Goal: Task Accomplishment & Management: Manage account settings

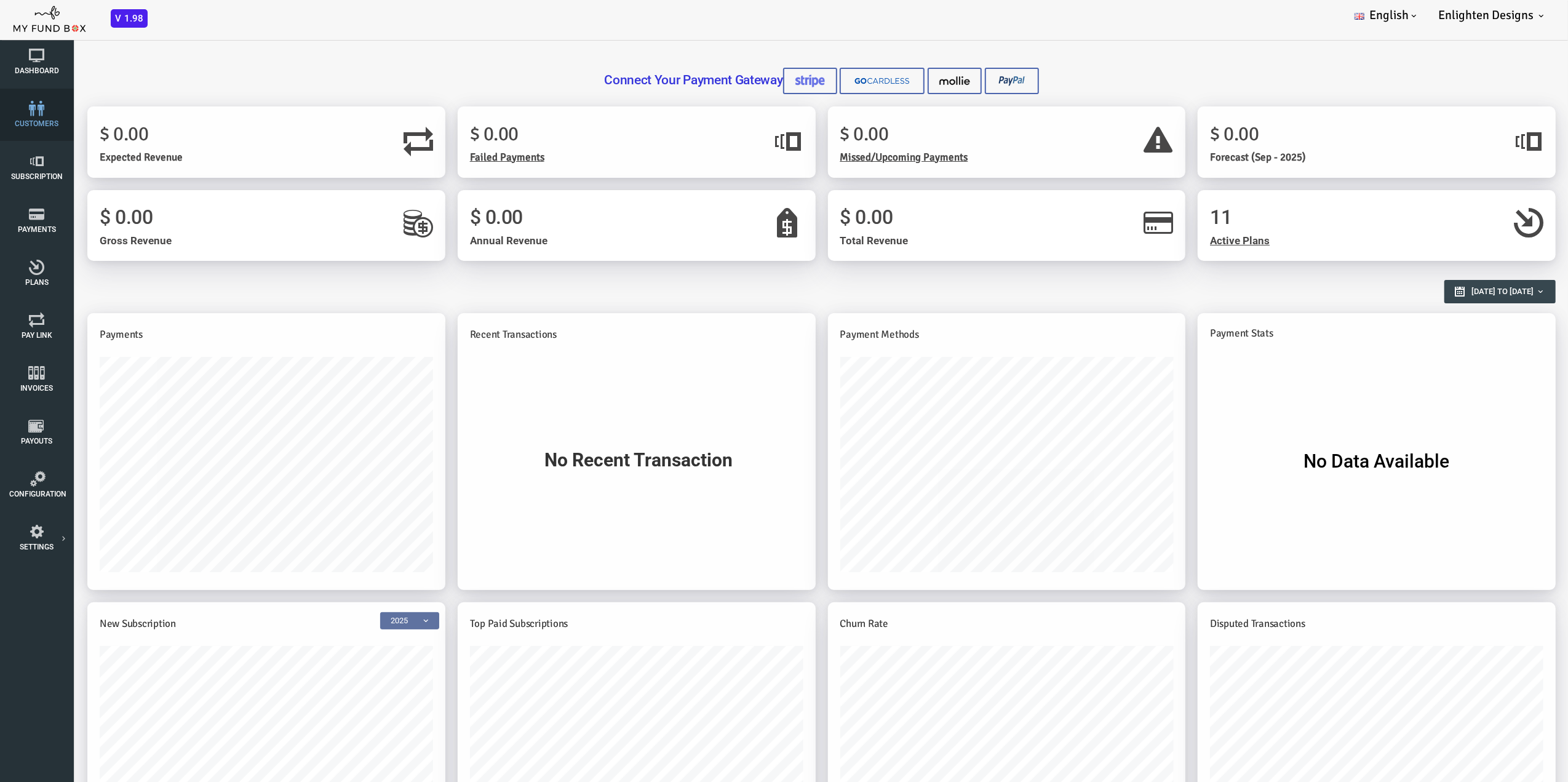
click at [0, 0] on span "customers" at bounding box center [0, 0] width 0 height 0
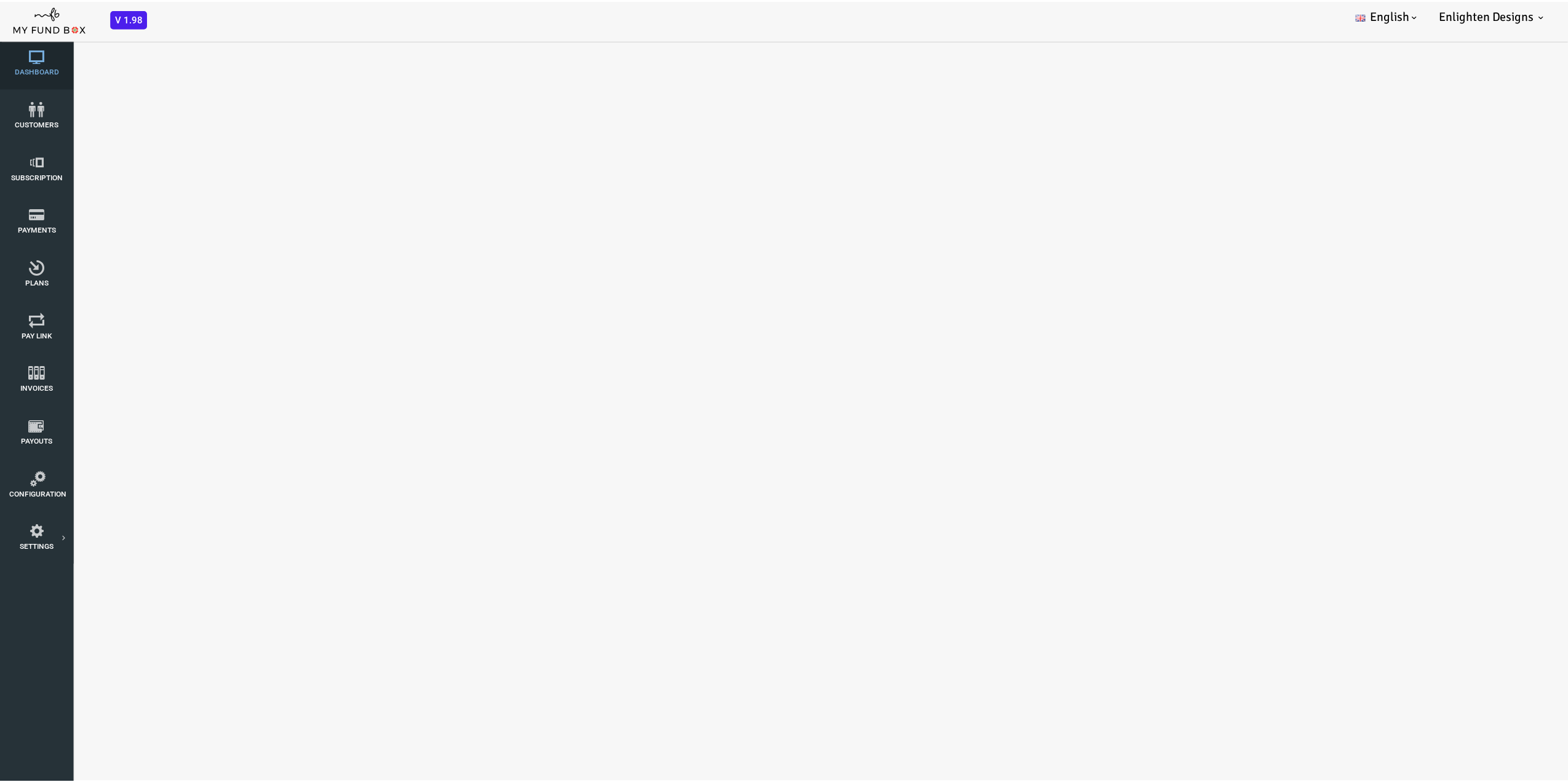
select select "100"
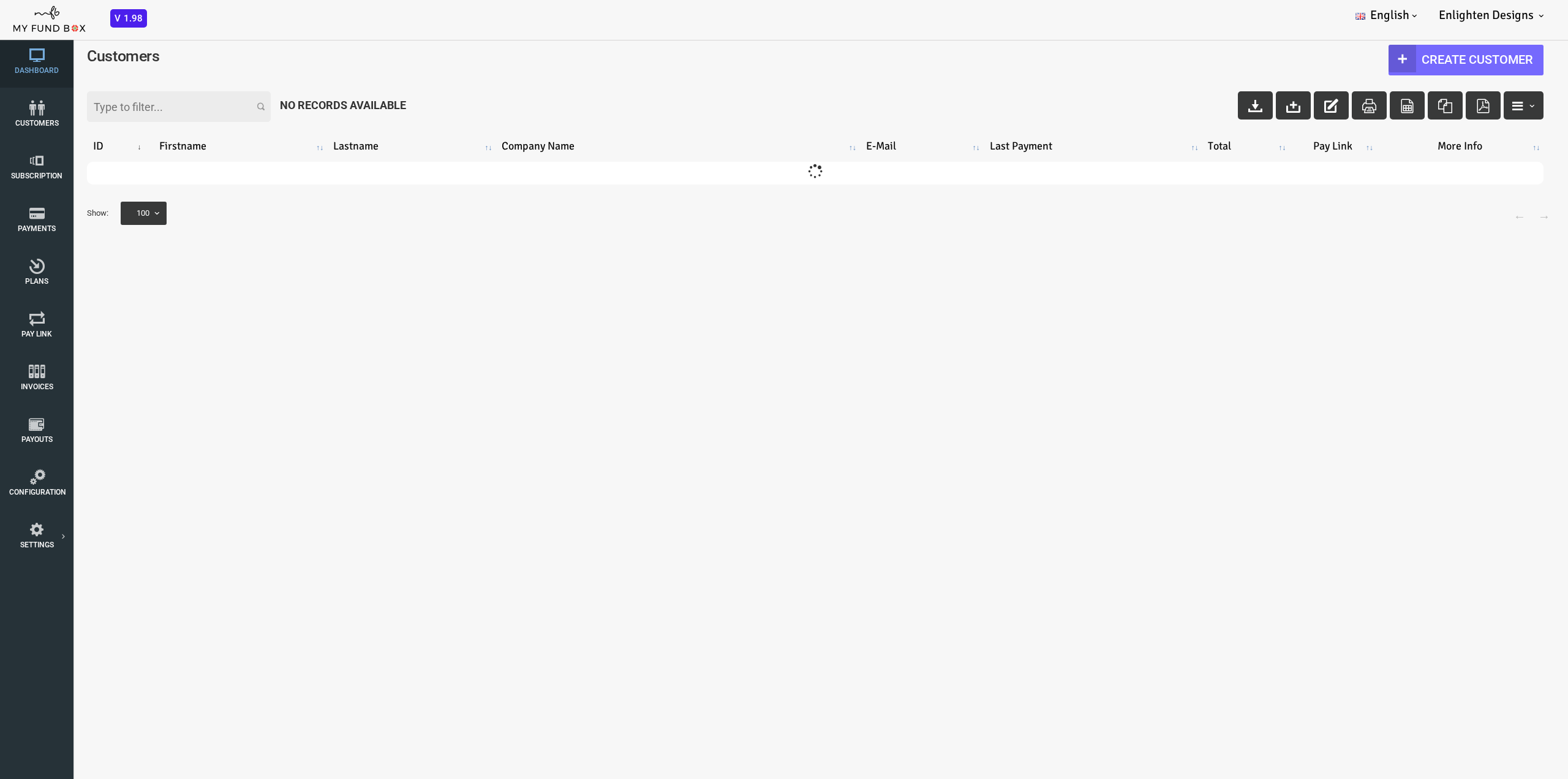
click at [40, 60] on icon at bounding box center [36, 55] width 55 height 16
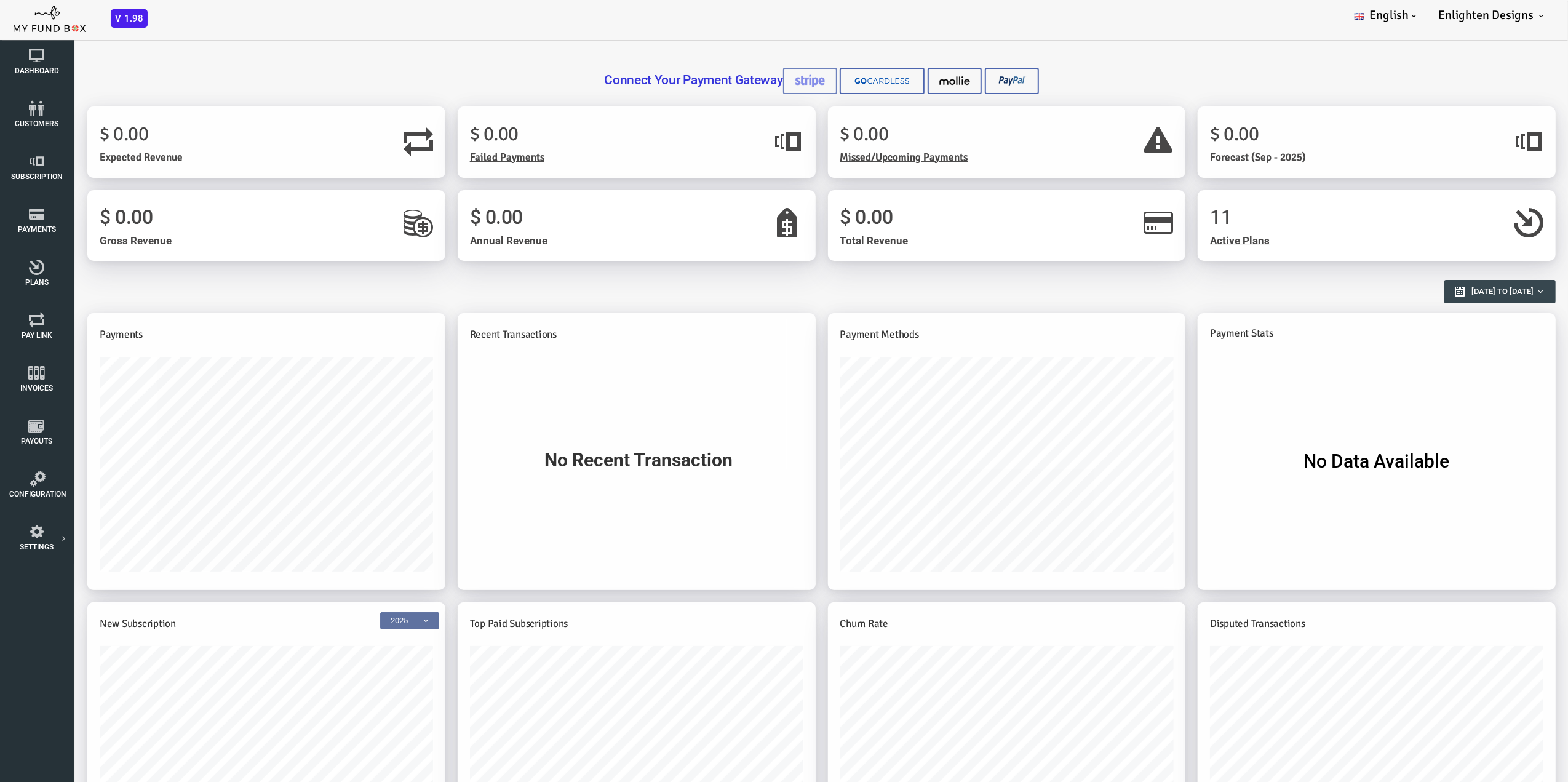
click at [747, 80] on img at bounding box center [747, 81] width 31 height 13
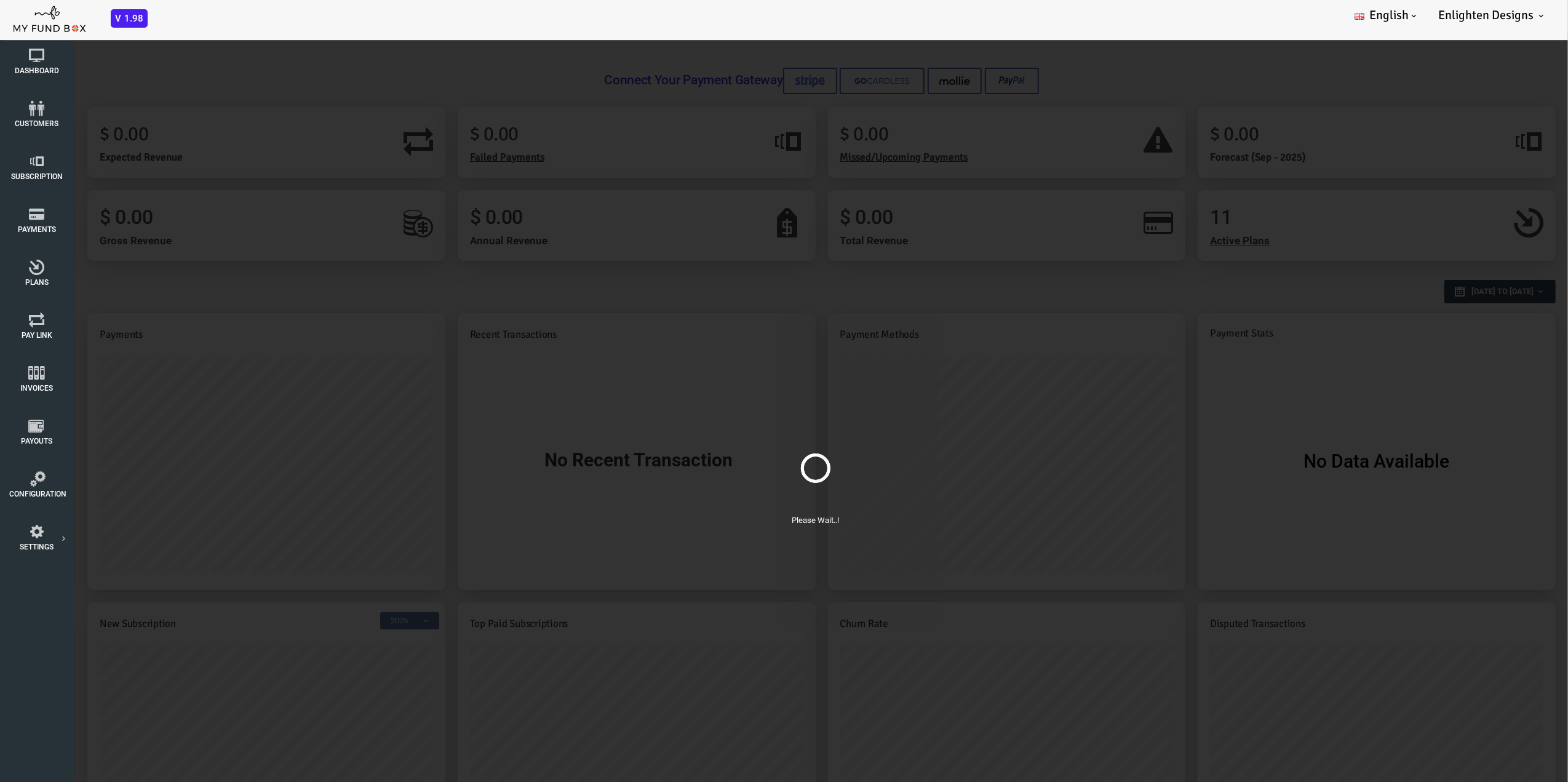
click at [307, 85] on div "Please Wait..!" at bounding box center [753, 470] width 1505 height 879
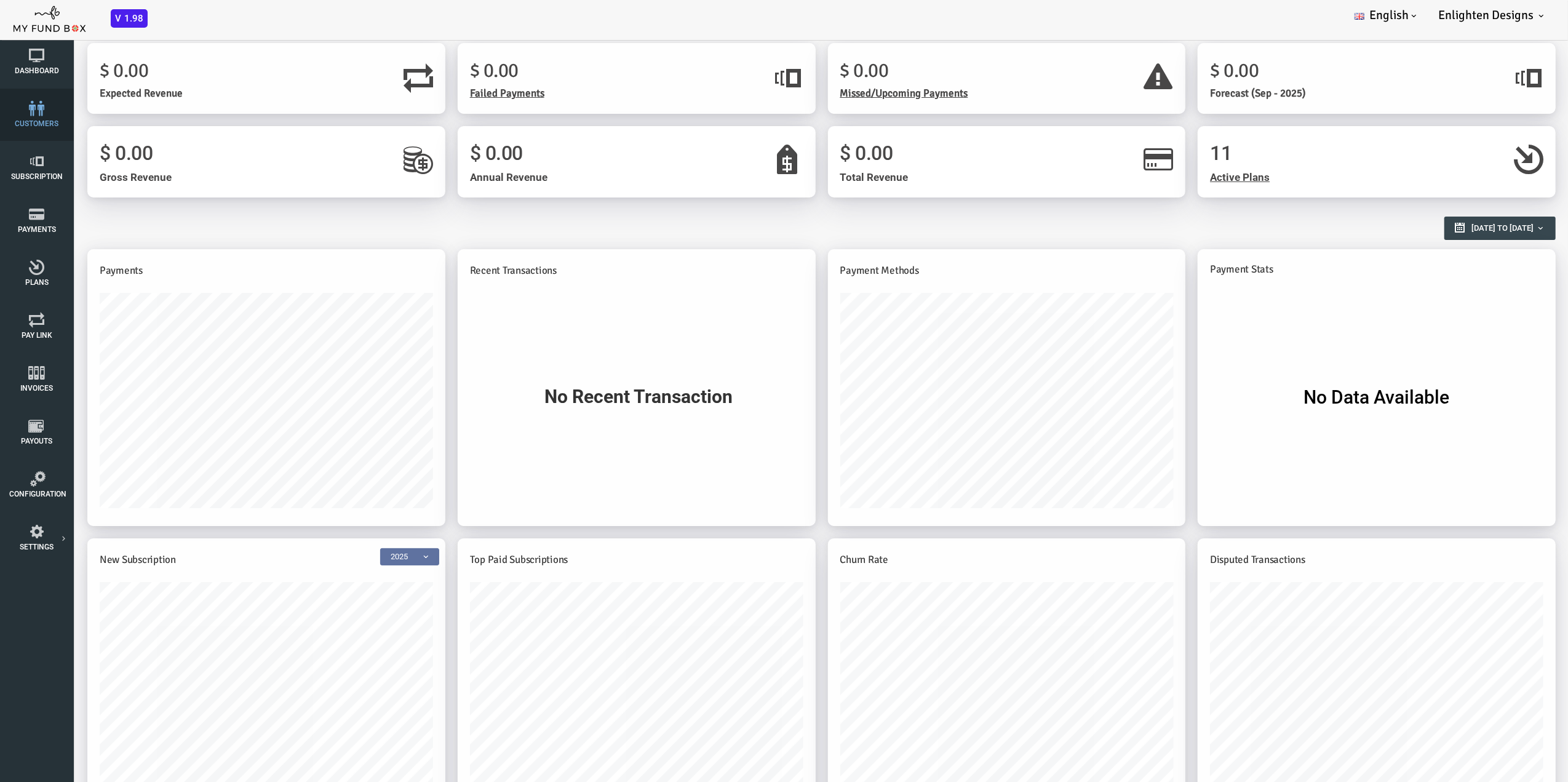
click at [39, 116] on icon at bounding box center [37, 109] width 55 height 16
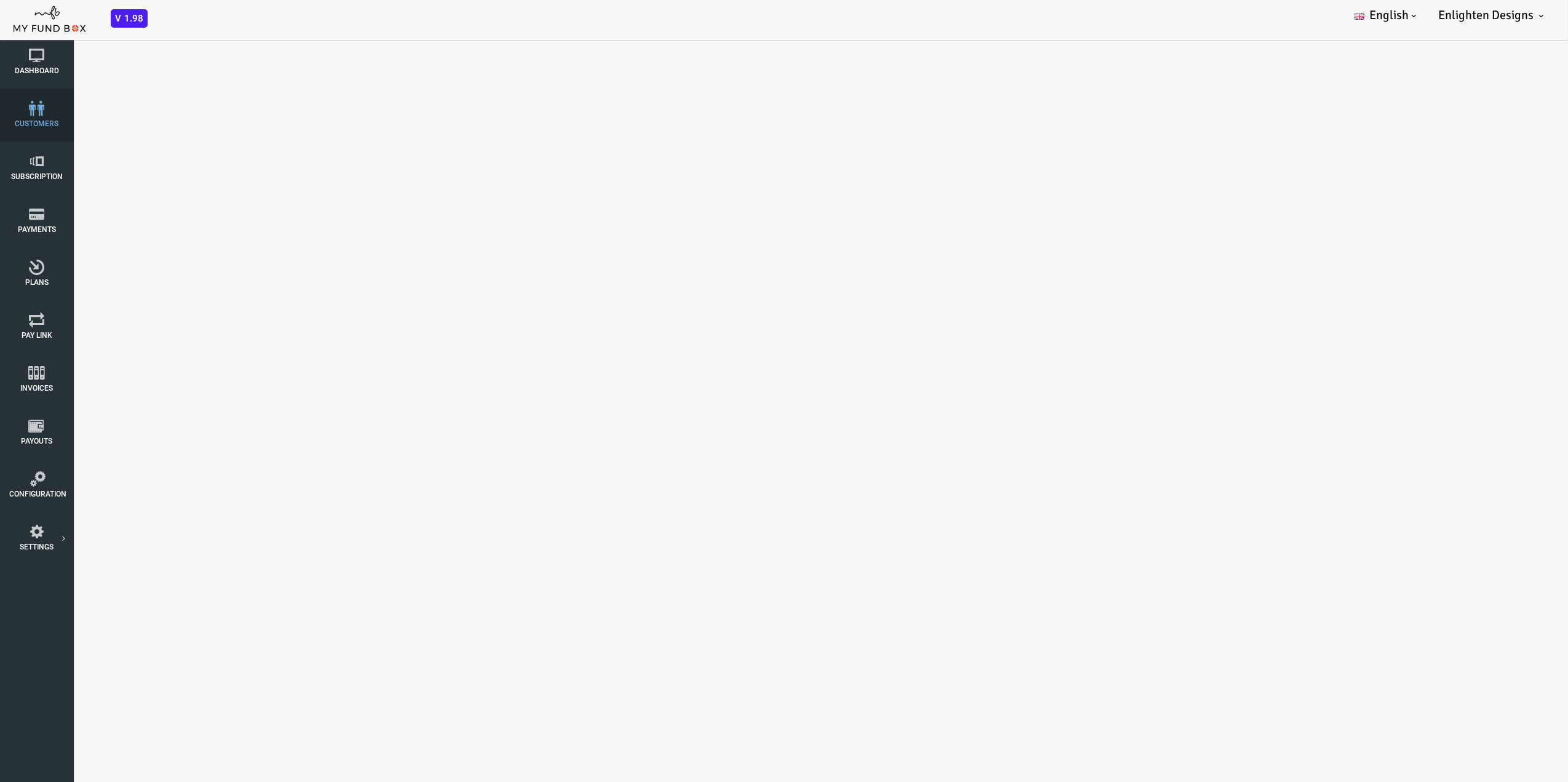
select select "100"
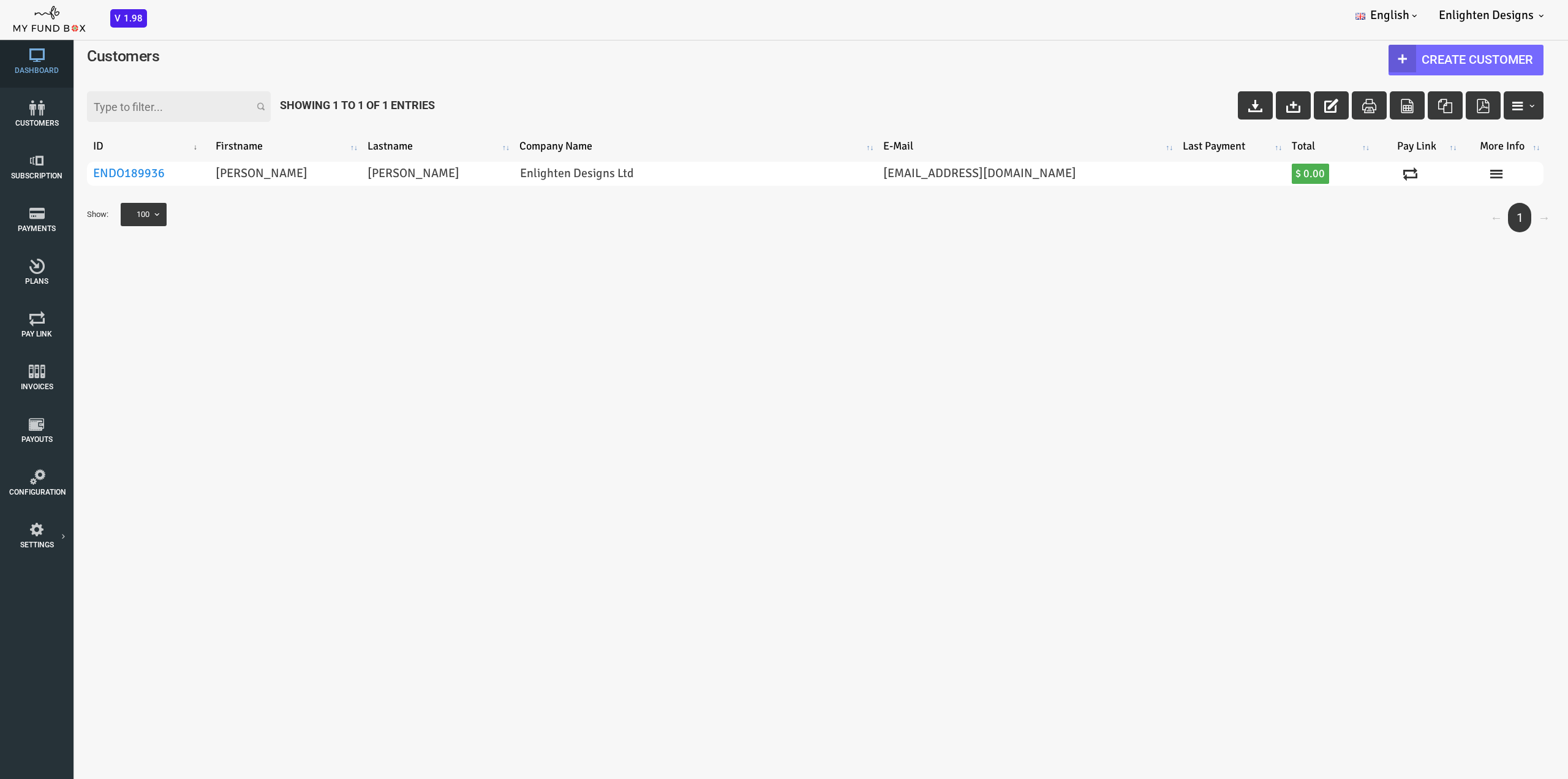
click at [40, 65] on link "Dashboard" at bounding box center [36, 62] width 61 height 52
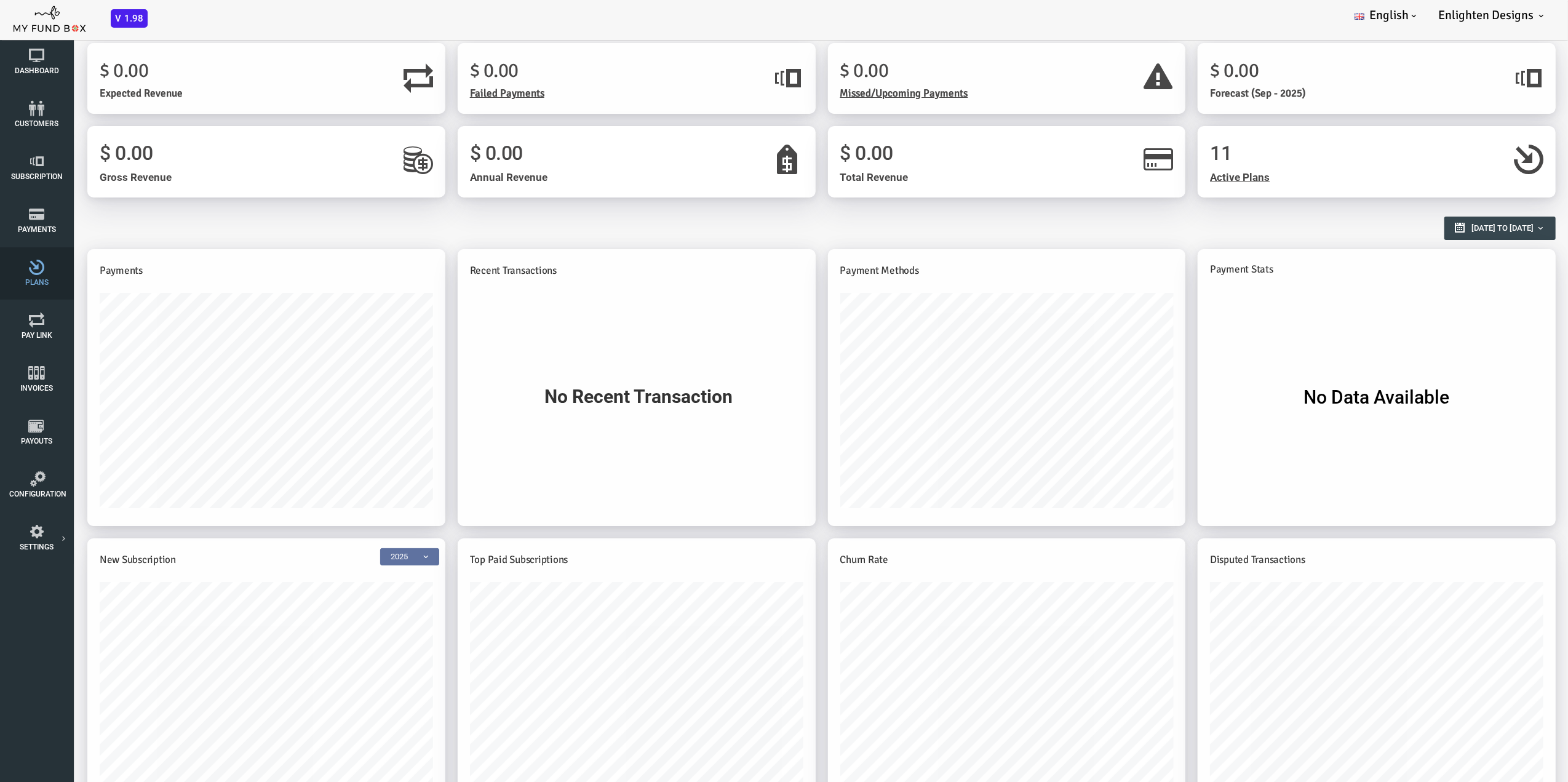
click at [38, 272] on icon at bounding box center [37, 268] width 55 height 16
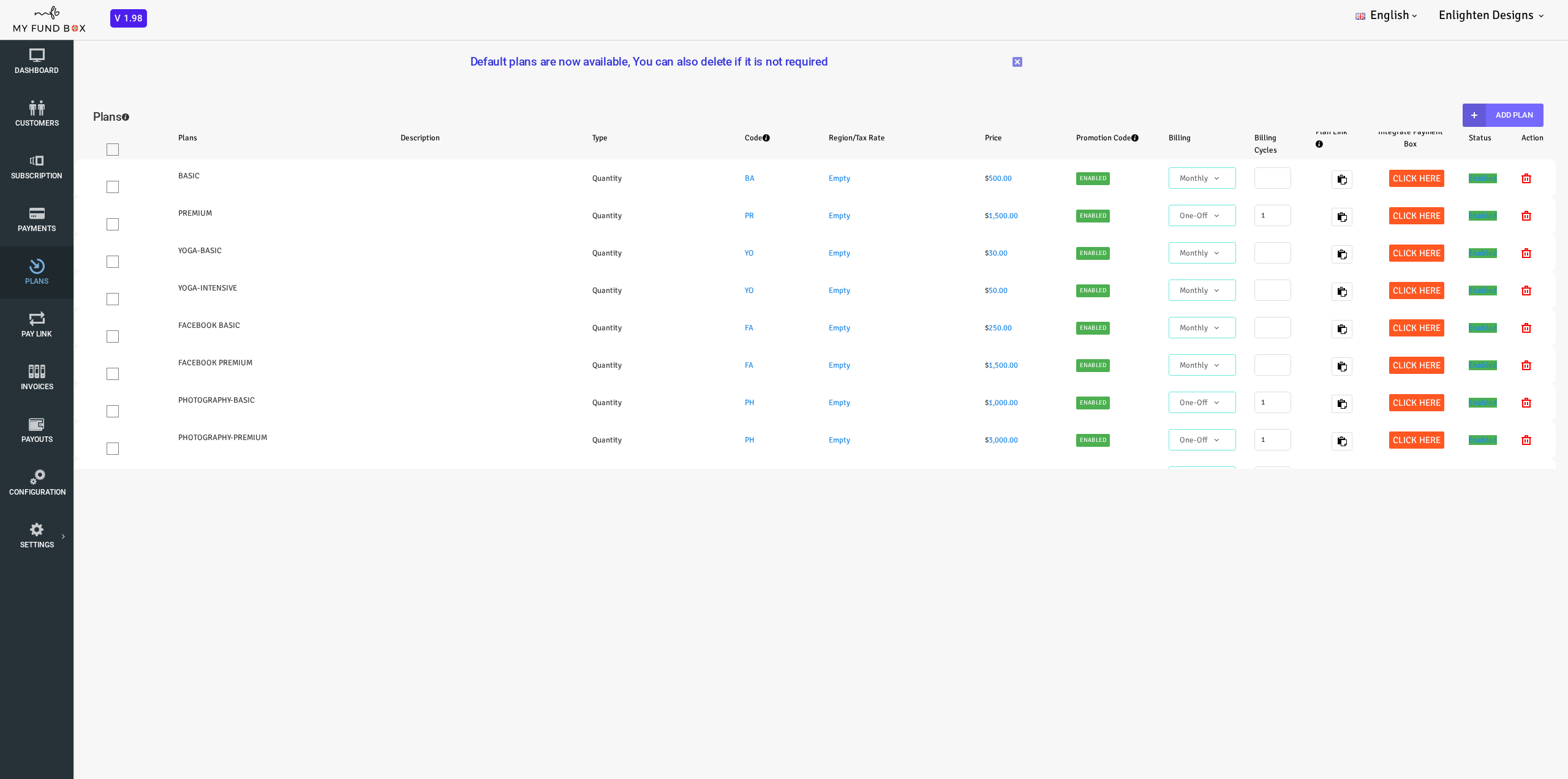
select select "100"
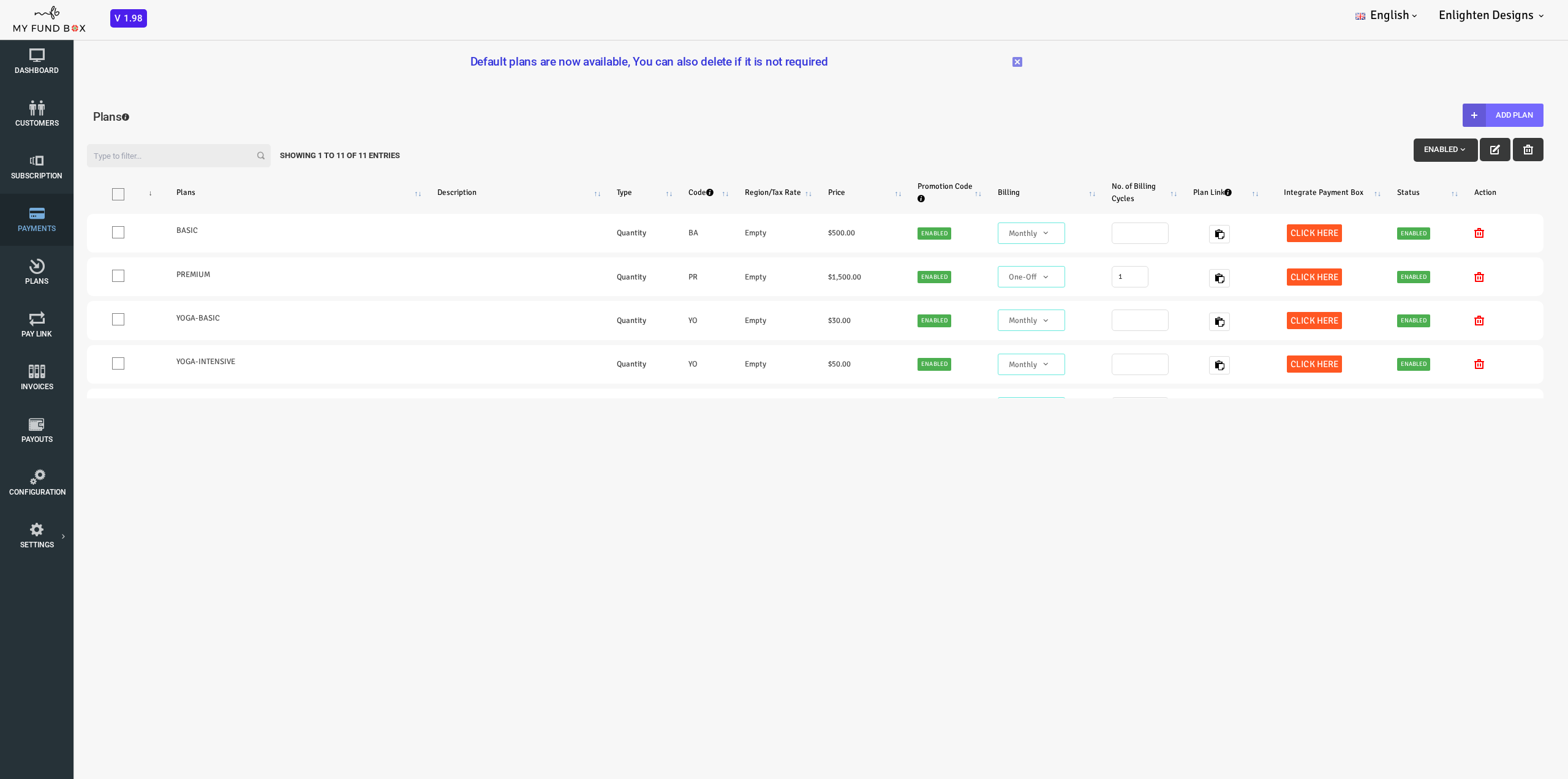
click at [36, 218] on icon at bounding box center [36, 214] width 55 height 16
click at [36, 218] on div "Please Wait..!" at bounding box center [784, 390] width 1568 height 779
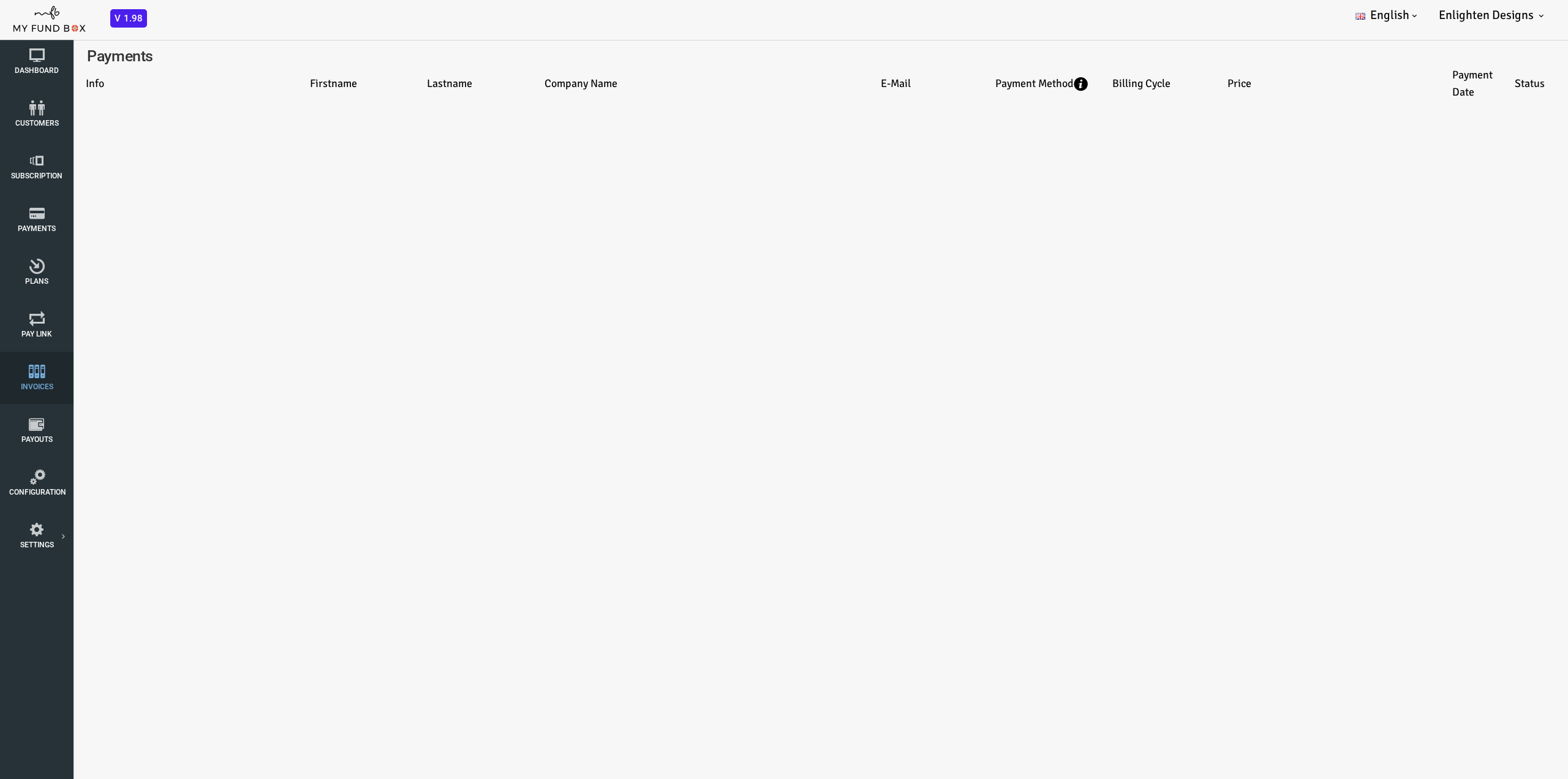
select select "100"
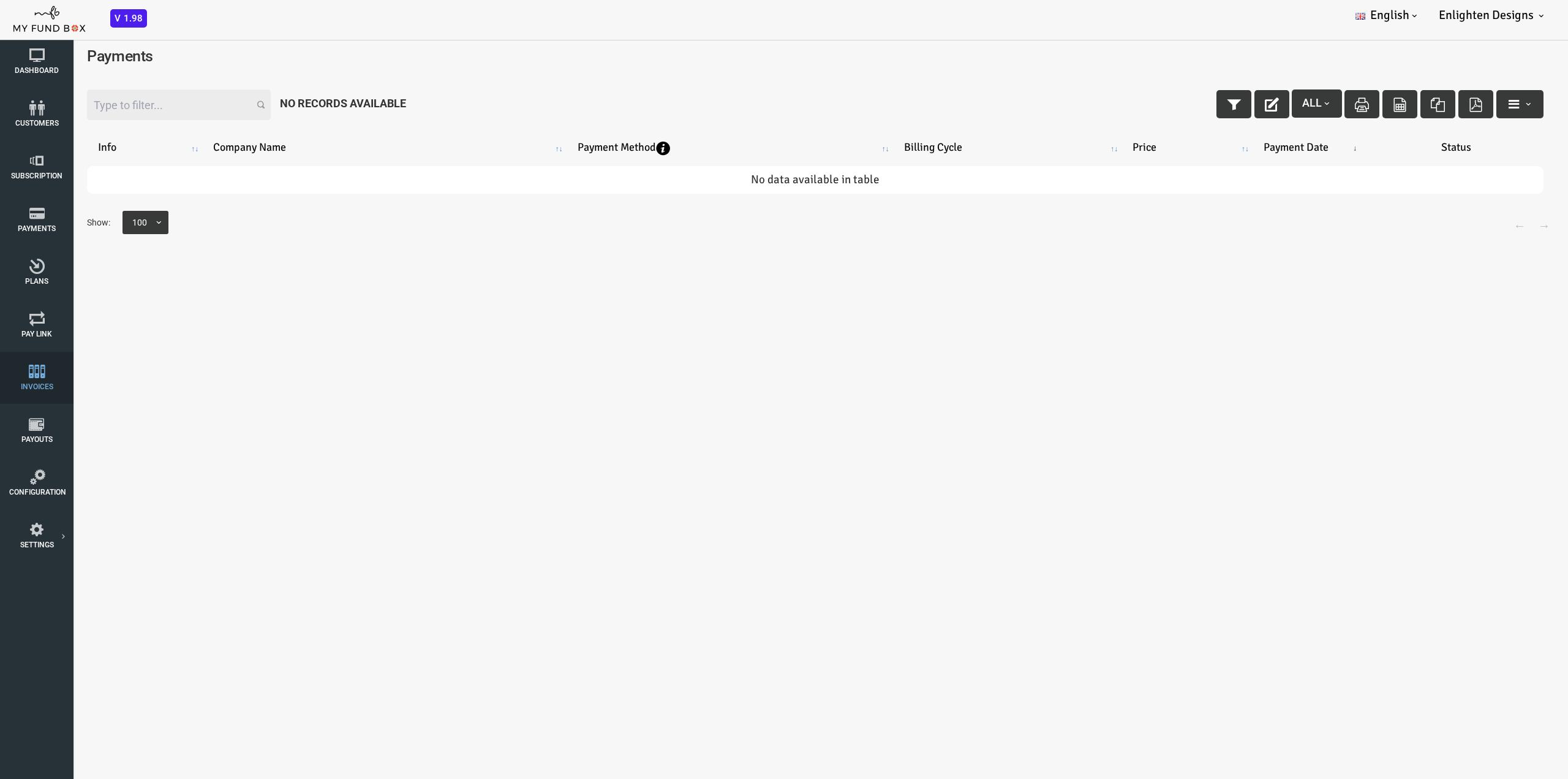
click at [40, 379] on icon at bounding box center [36, 372] width 55 height 16
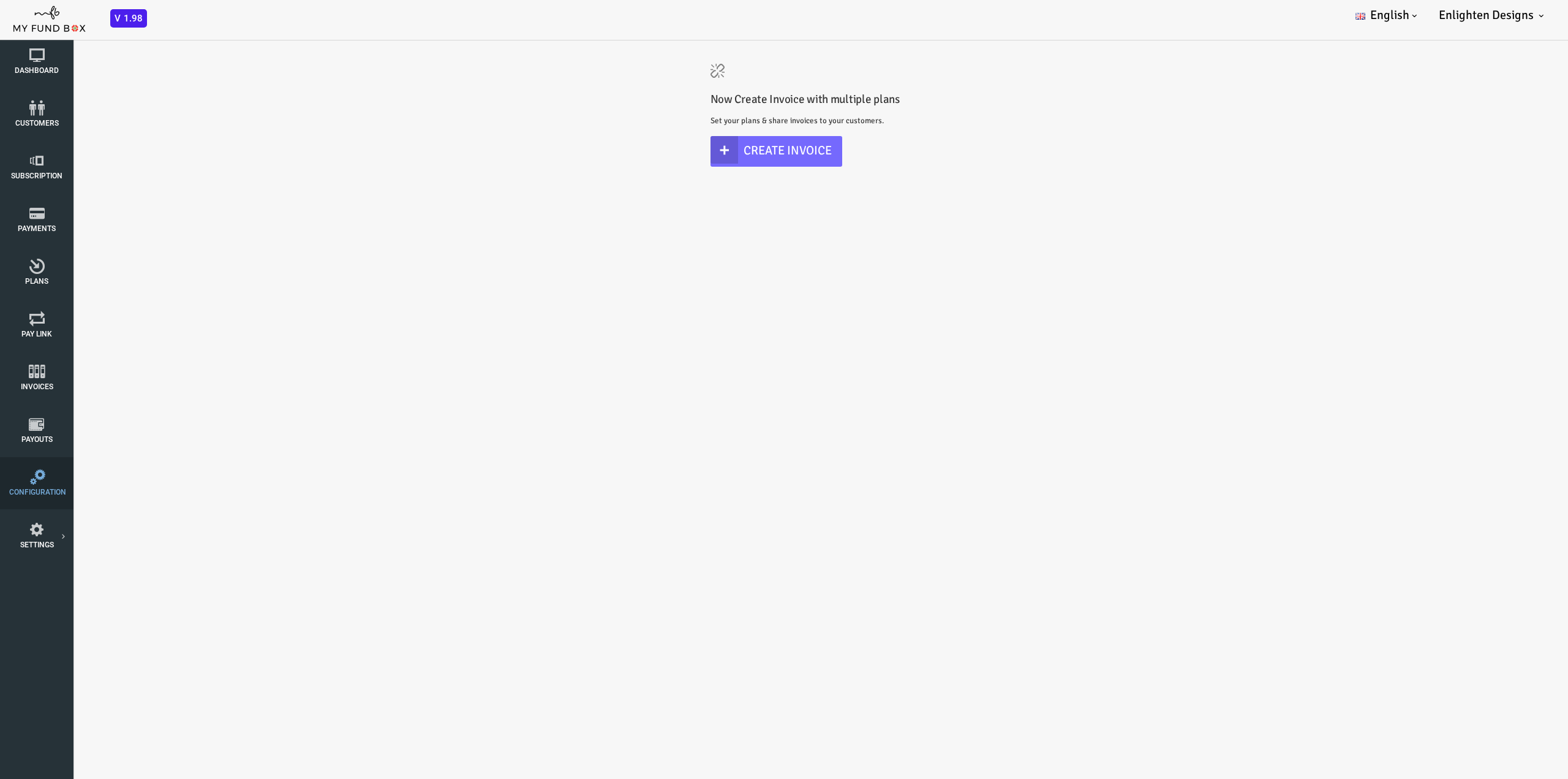
click at [39, 483] on icon at bounding box center [38, 477] width 57 height 16
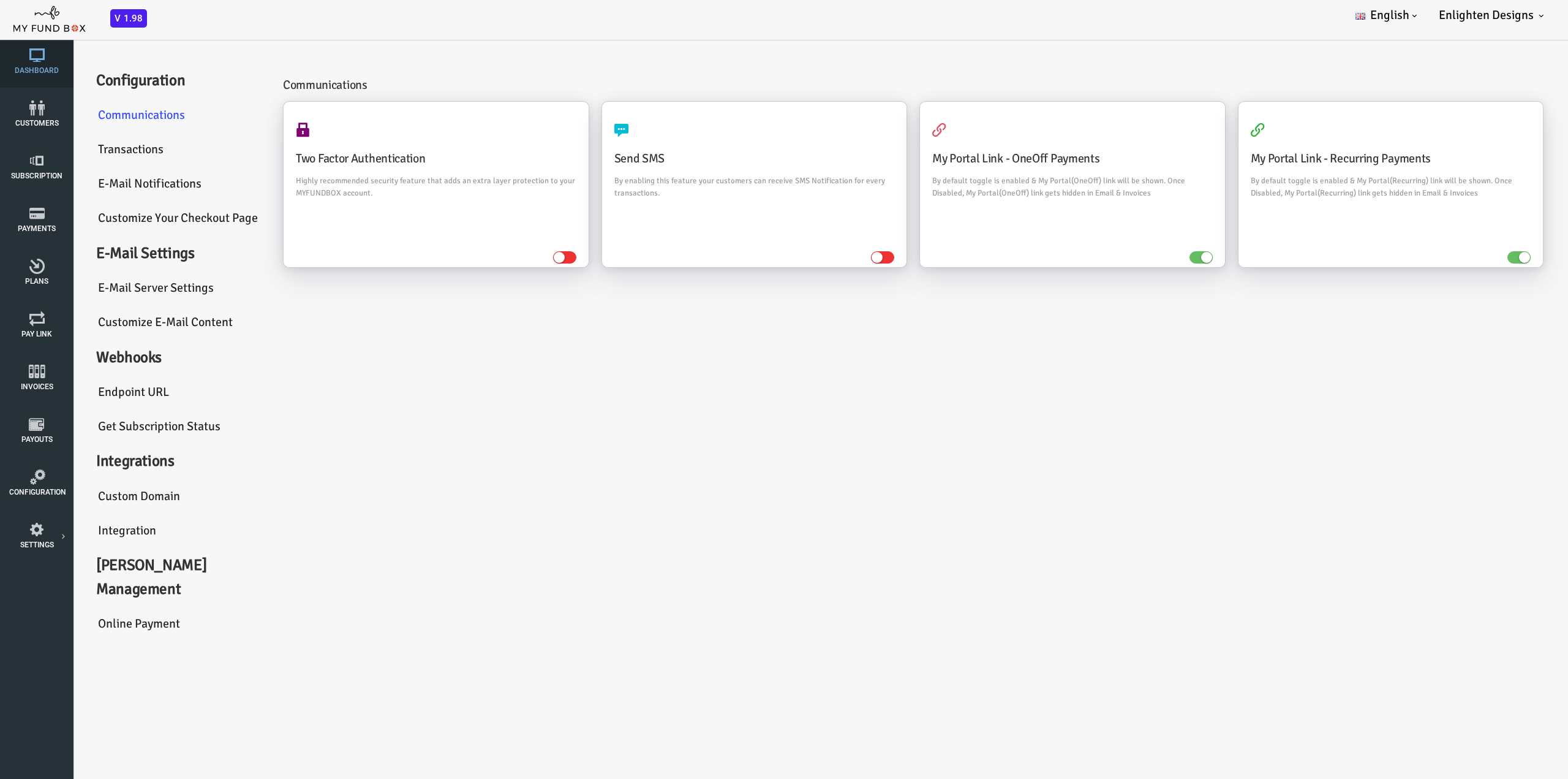
click at [46, 60] on icon at bounding box center [36, 55] width 55 height 16
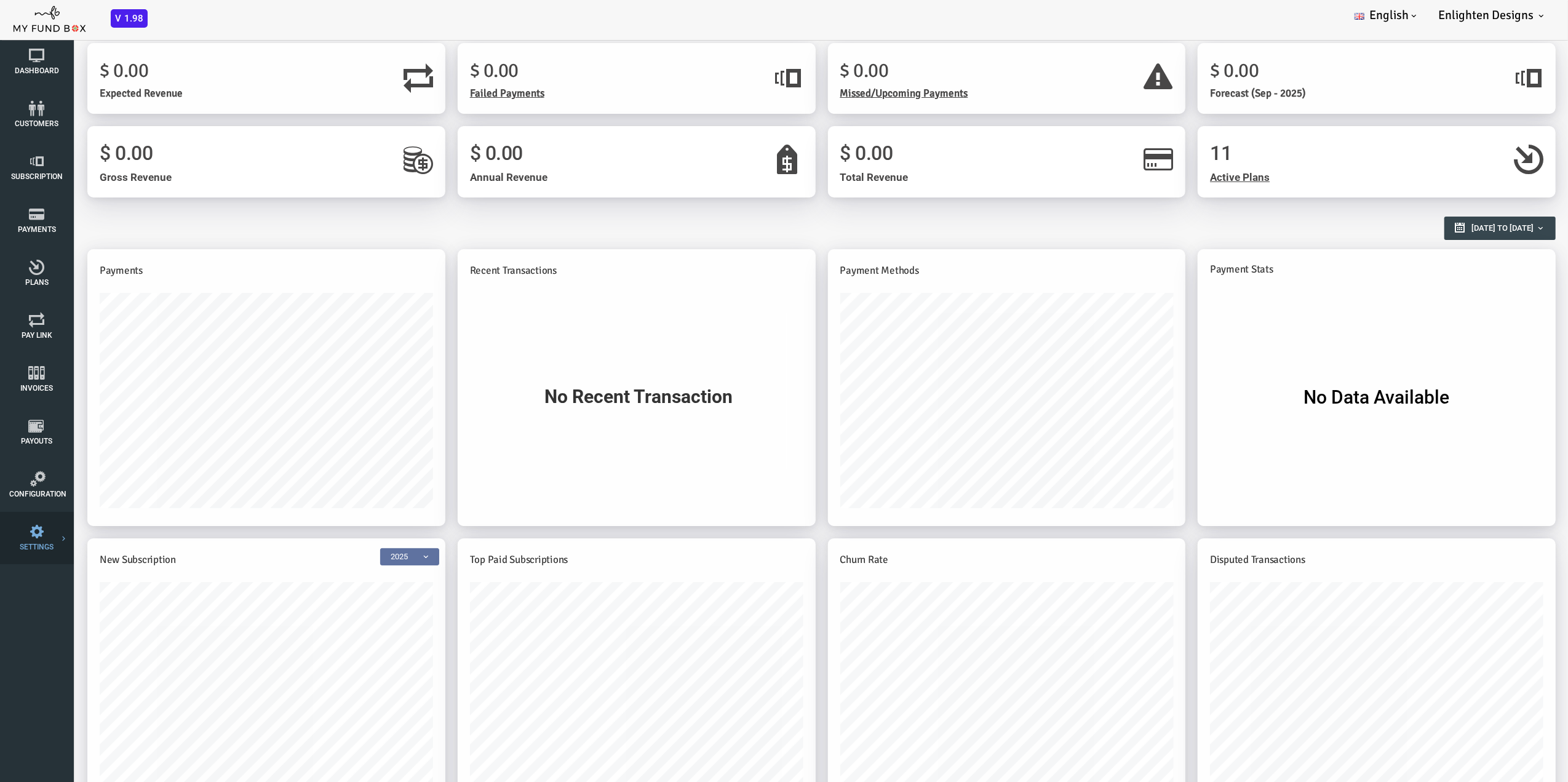
click at [0, 0] on link "Tax & Coupons" at bounding box center [0, 0] width 0 height 0
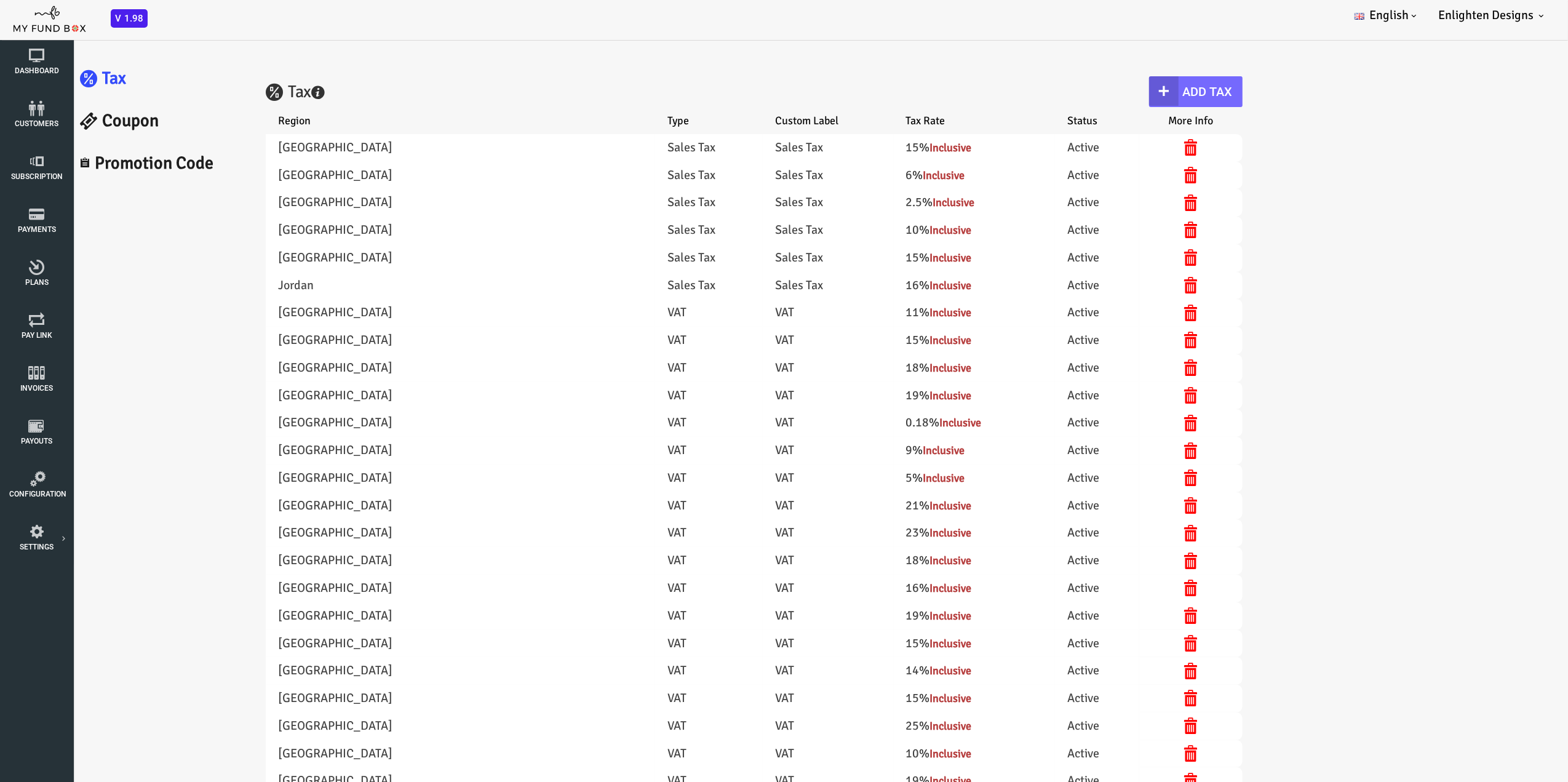
select select "100"
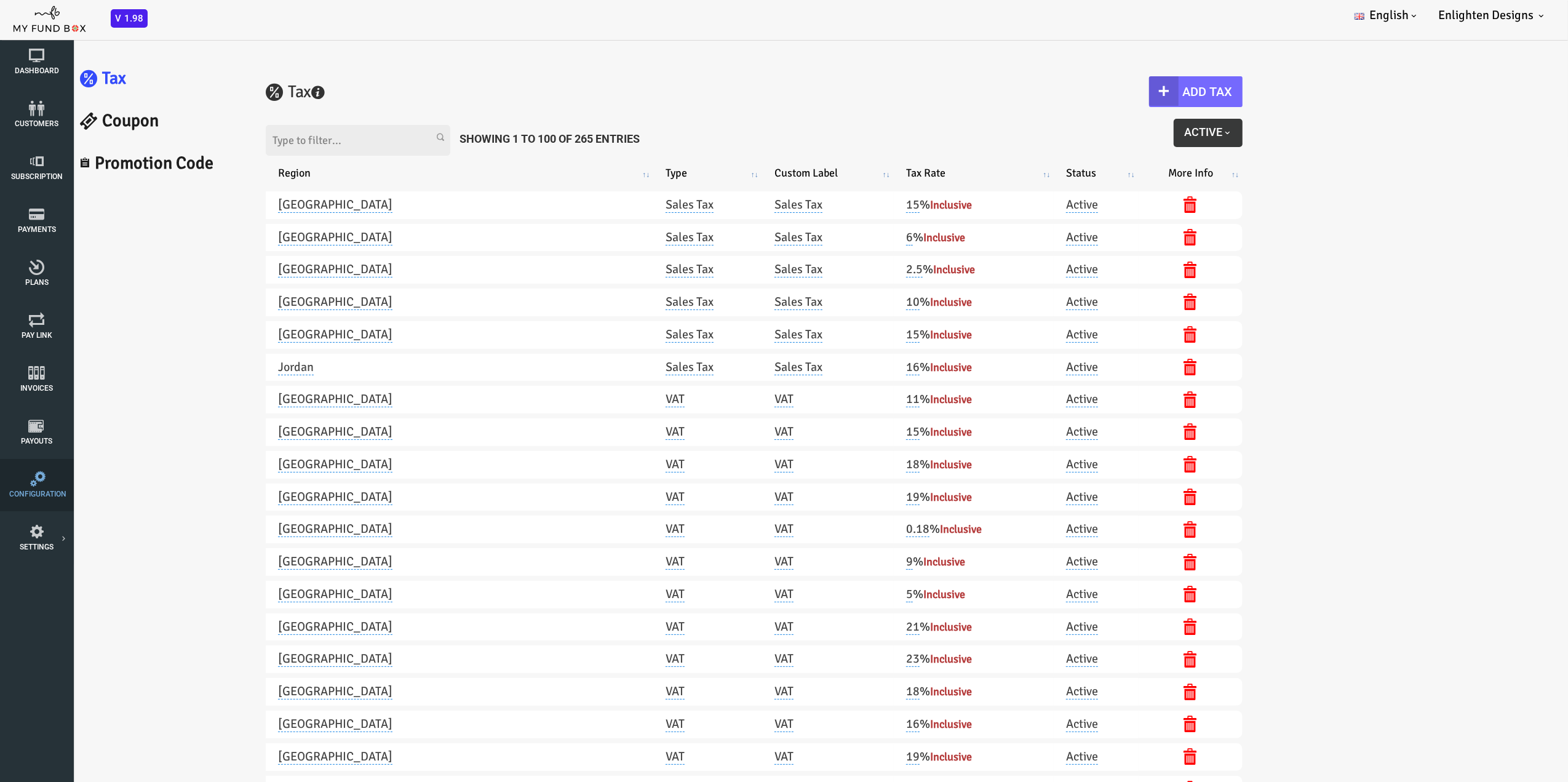
click at [48, 482] on icon at bounding box center [38, 479] width 57 height 16
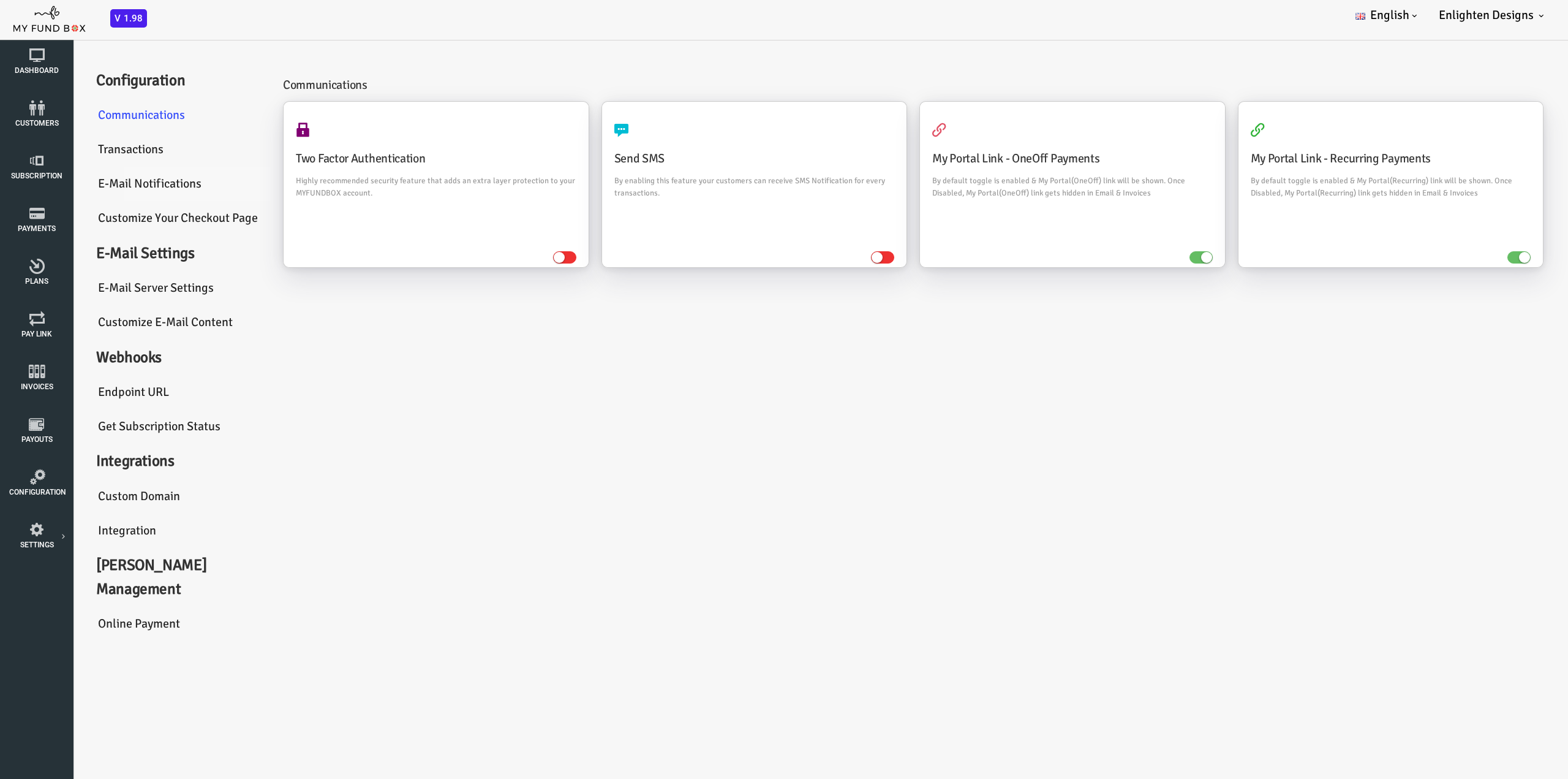
click at [90, 179] on link "E-Mail Notifications" at bounding box center [116, 184] width 184 height 35
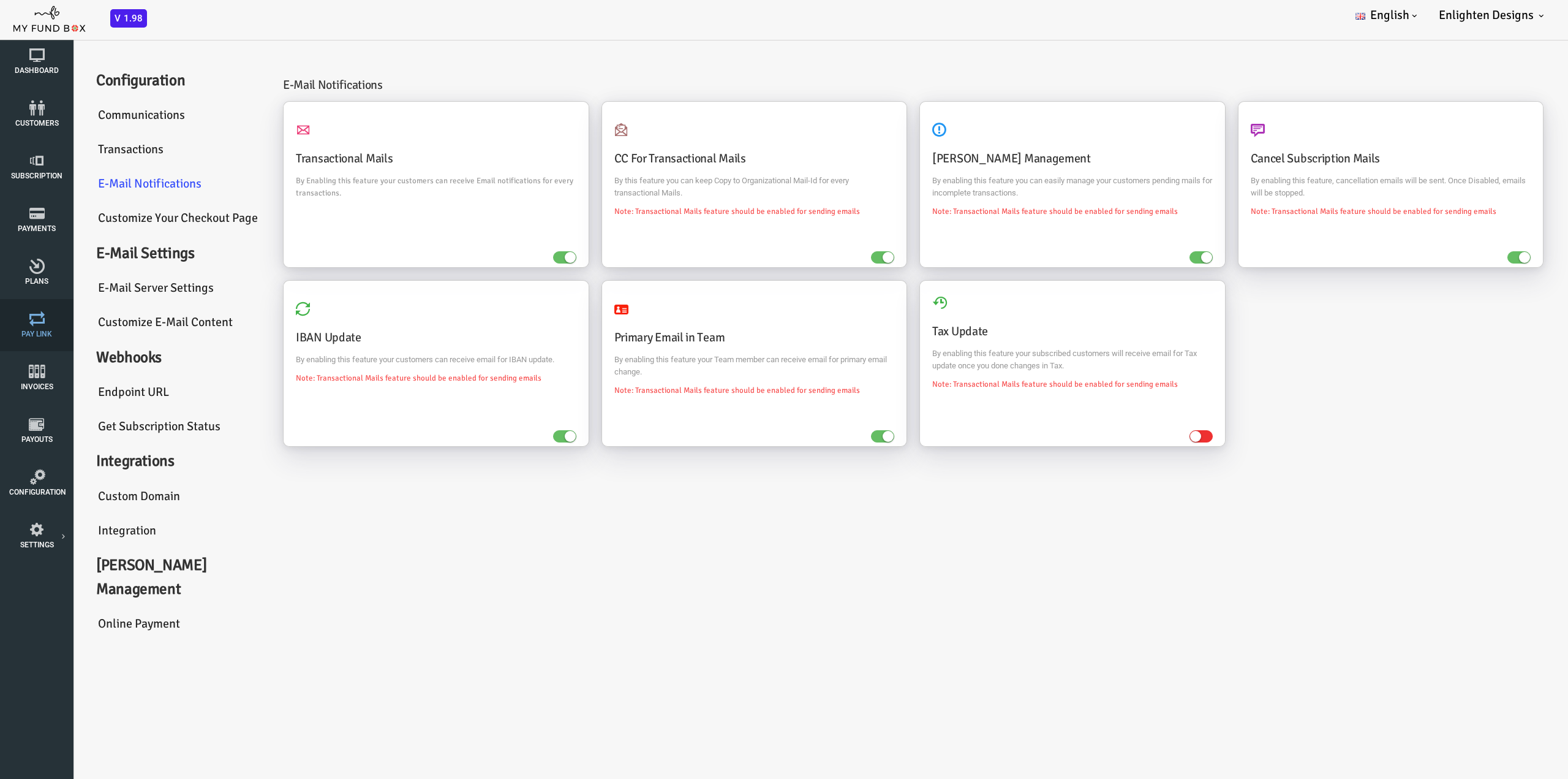
click at [0, 0] on span "Pay Link" at bounding box center [0, 0] width 0 height 0
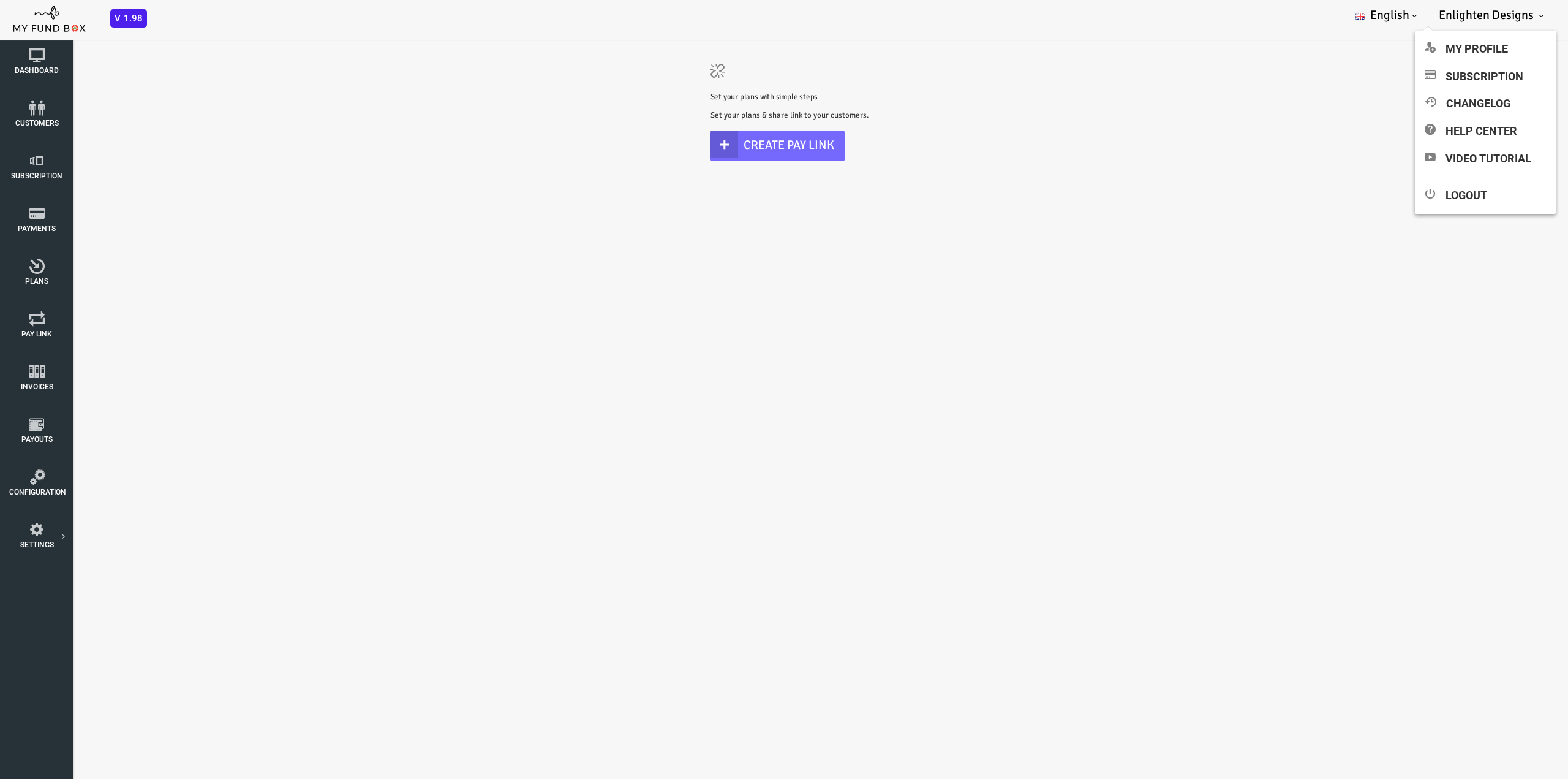
click at [1487, 8] on span "Enlighten Designs" at bounding box center [1486, 15] width 95 height 16
click at [1482, 13] on span "Enlighten Designs" at bounding box center [1486, 15] width 95 height 16
click at [1463, 103] on link "ChangeLog" at bounding box center [1485, 103] width 141 height 27
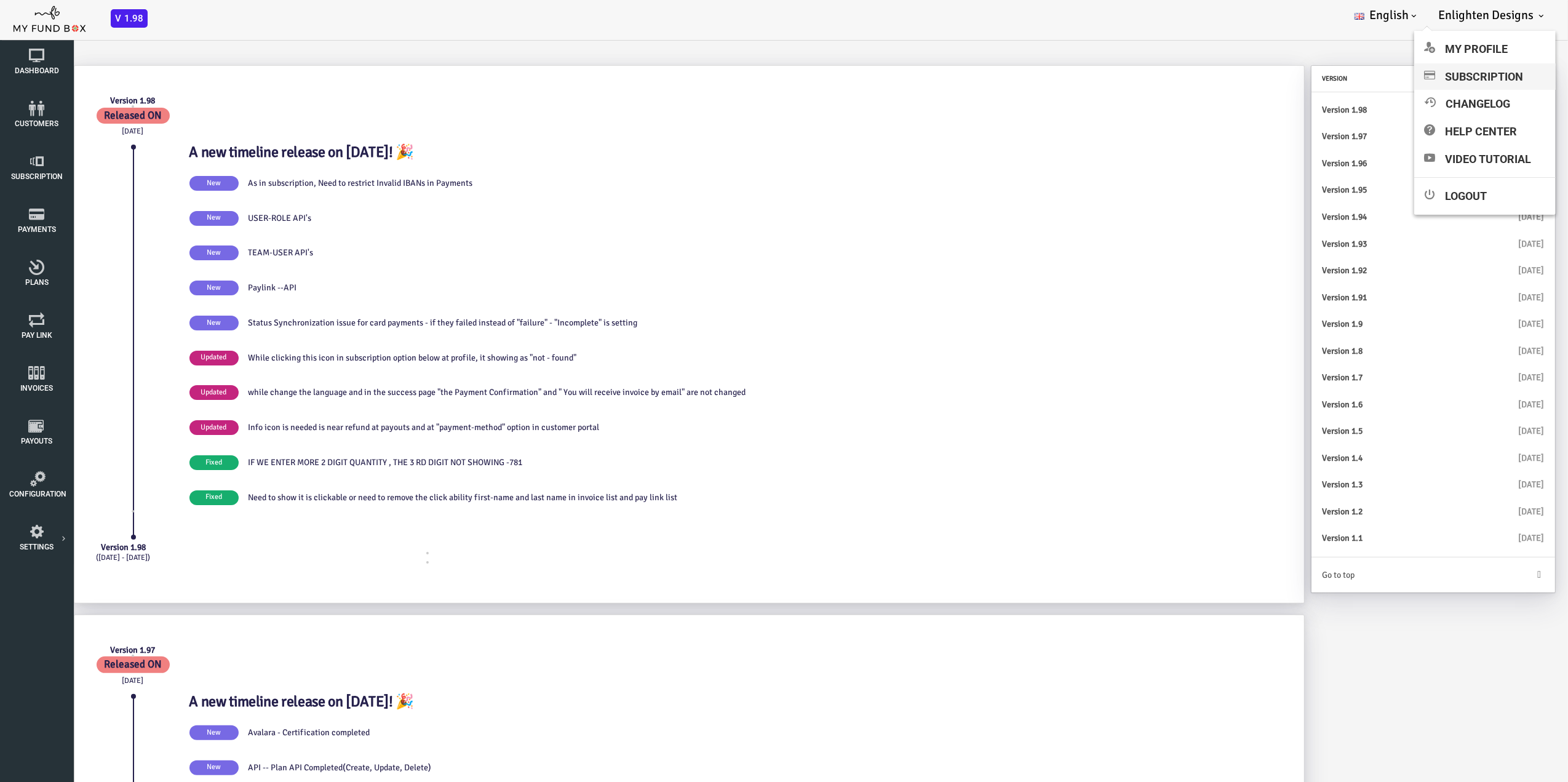
click at [1470, 69] on link "Subscription" at bounding box center [1484, 76] width 142 height 27
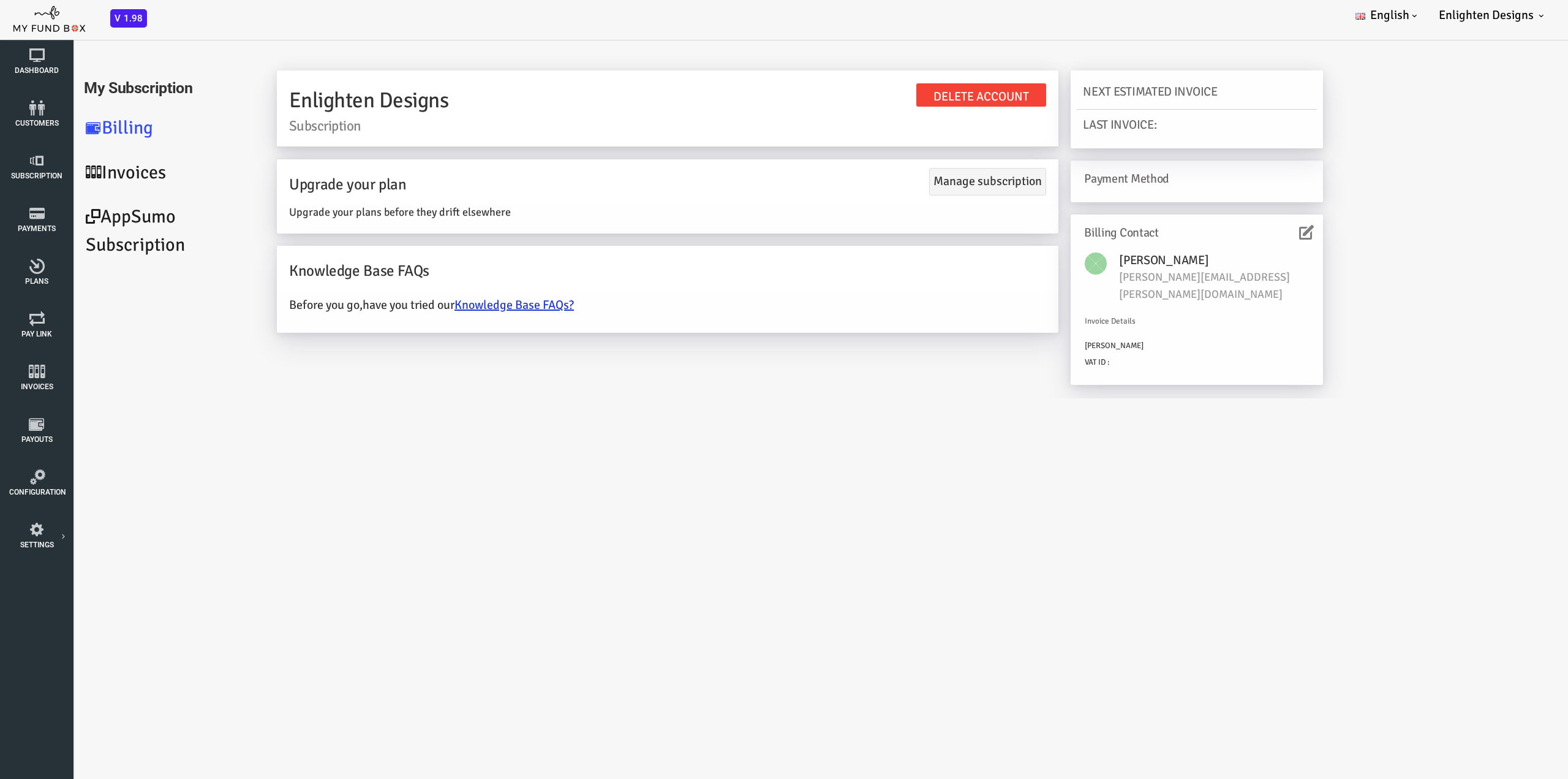
click at [71, 228] on link "AppSumo Subscription" at bounding box center [104, 231] width 184 height 72
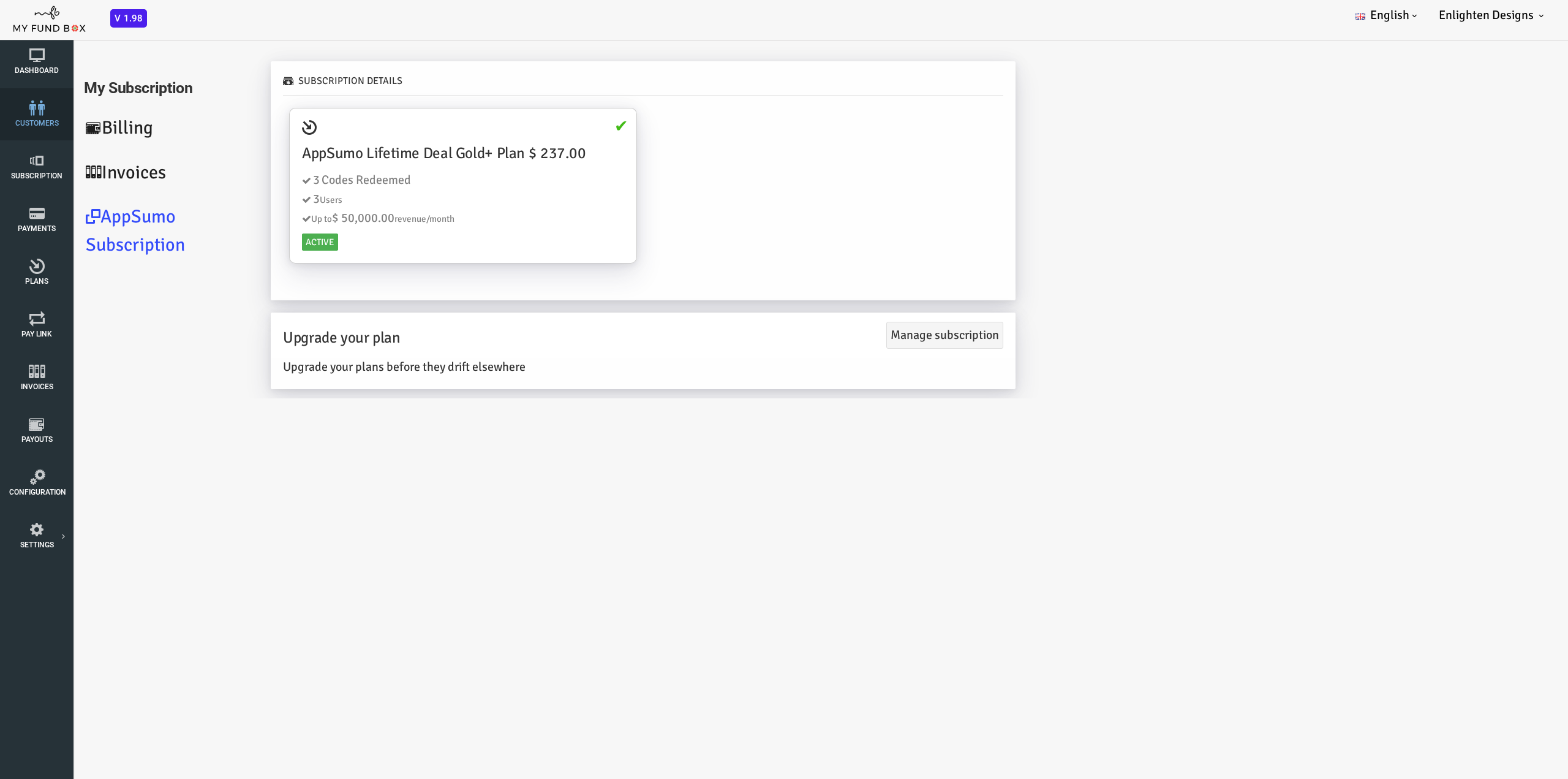
click at [54, 116] on link "customers" at bounding box center [36, 114] width 61 height 52
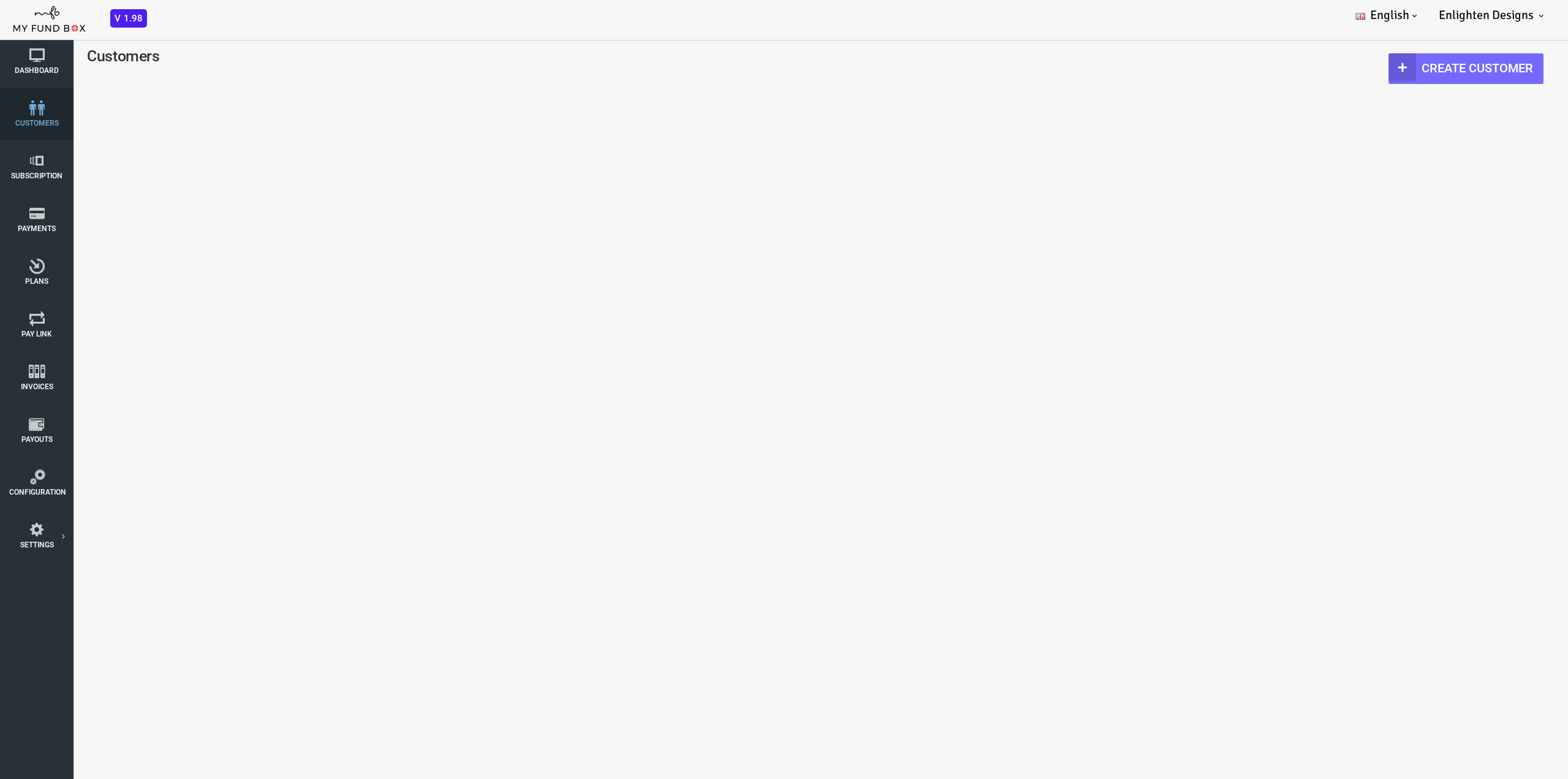
select select "100"
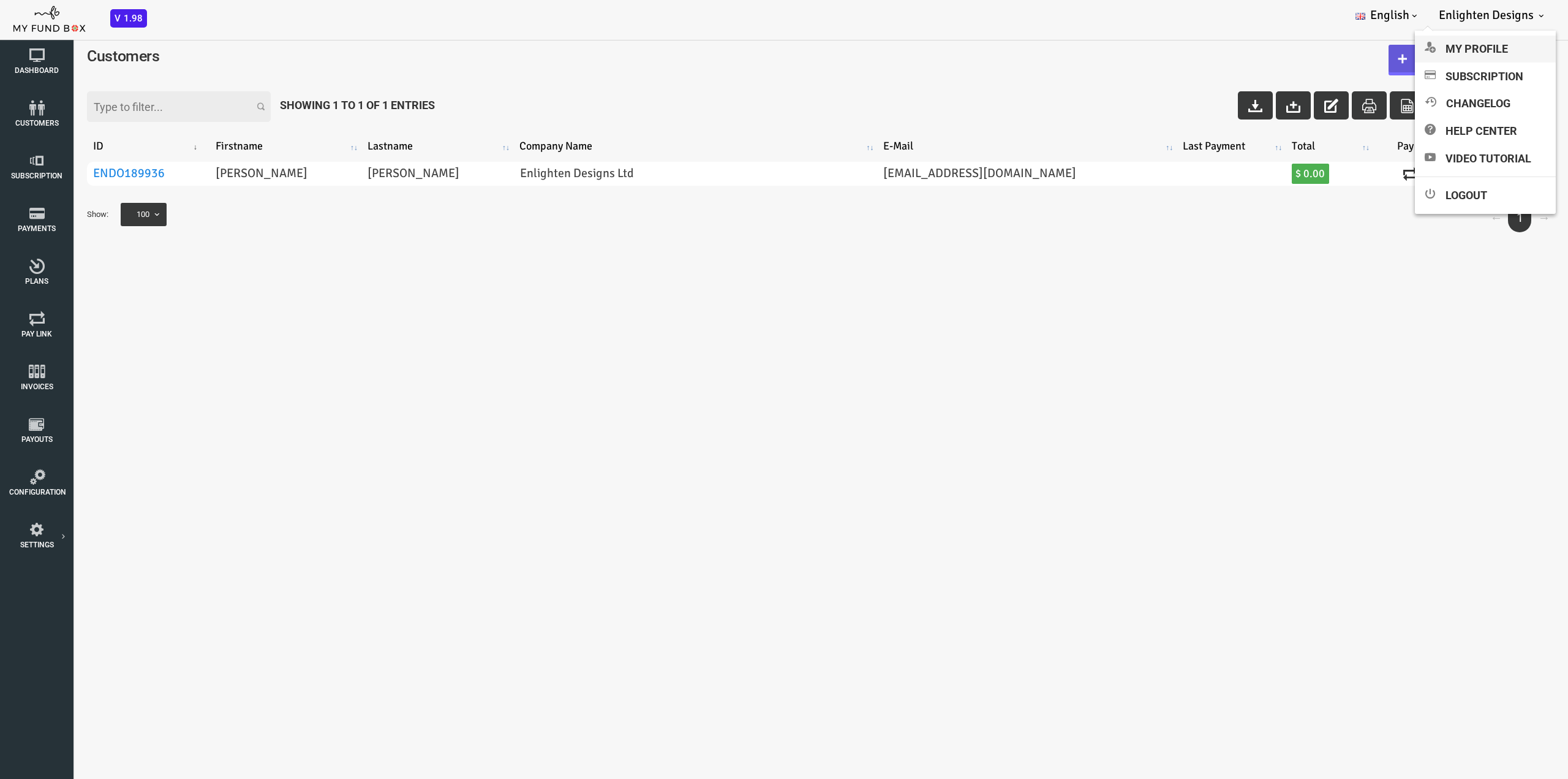
click at [1478, 48] on link "My profile" at bounding box center [1485, 49] width 141 height 27
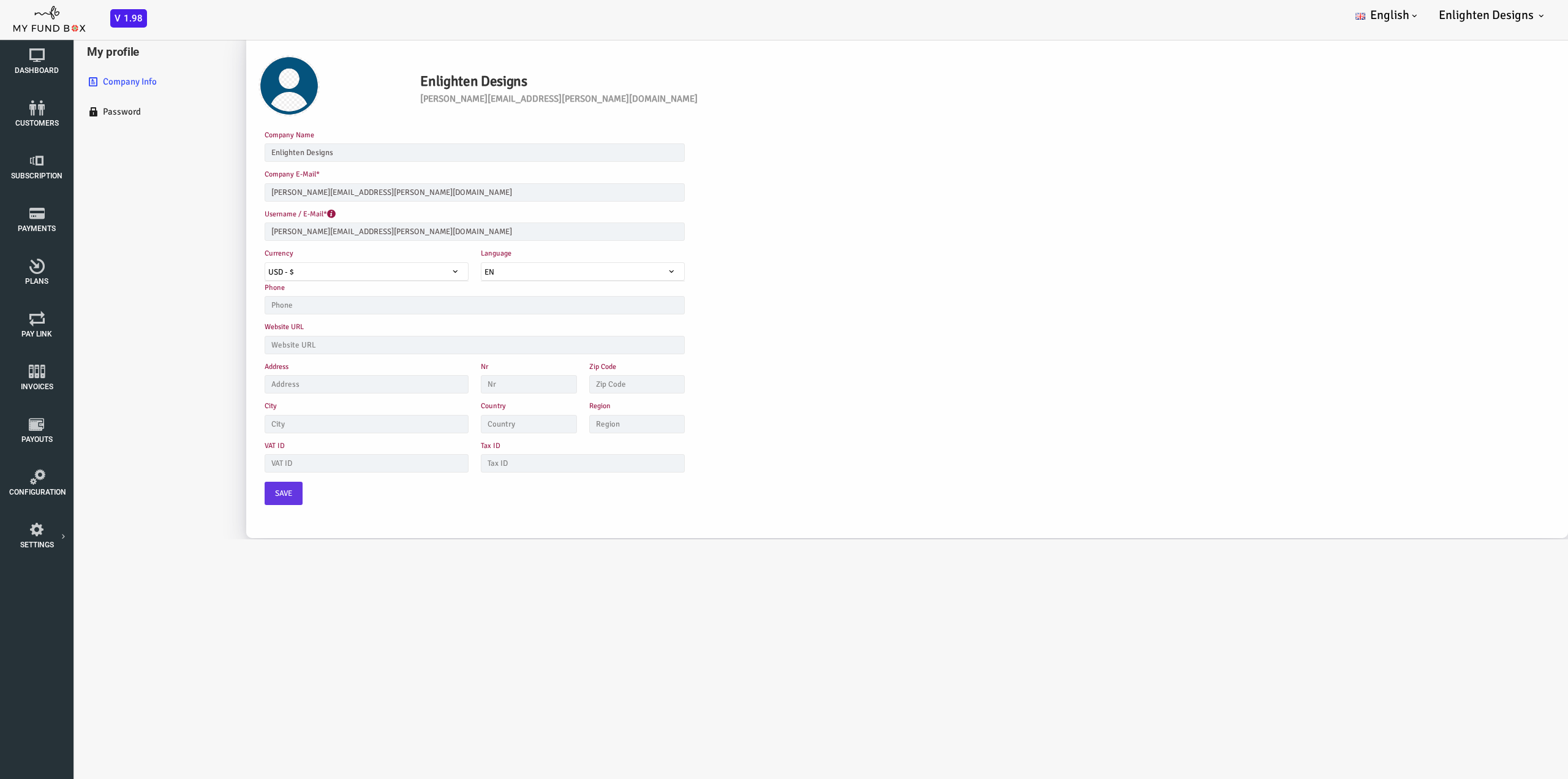
click at [319, 266] on span "USD - $" at bounding box center [304, 272] width 203 height 12
type input "n"
select select "6"
click at [221, 487] on span "Save" at bounding box center [221, 493] width 17 height 12
click at [37, 59] on icon at bounding box center [36, 55] width 55 height 16
